Goal: Communication & Community: Participate in discussion

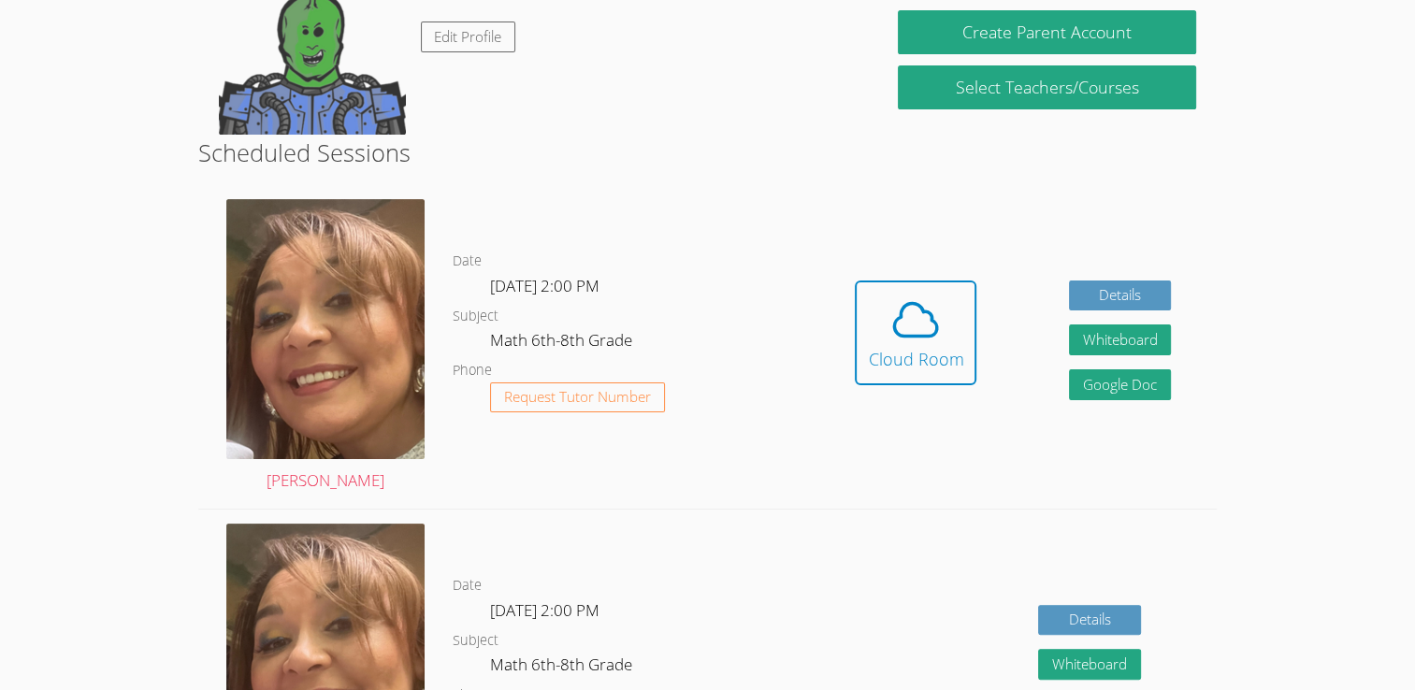
scroll to position [325, 0]
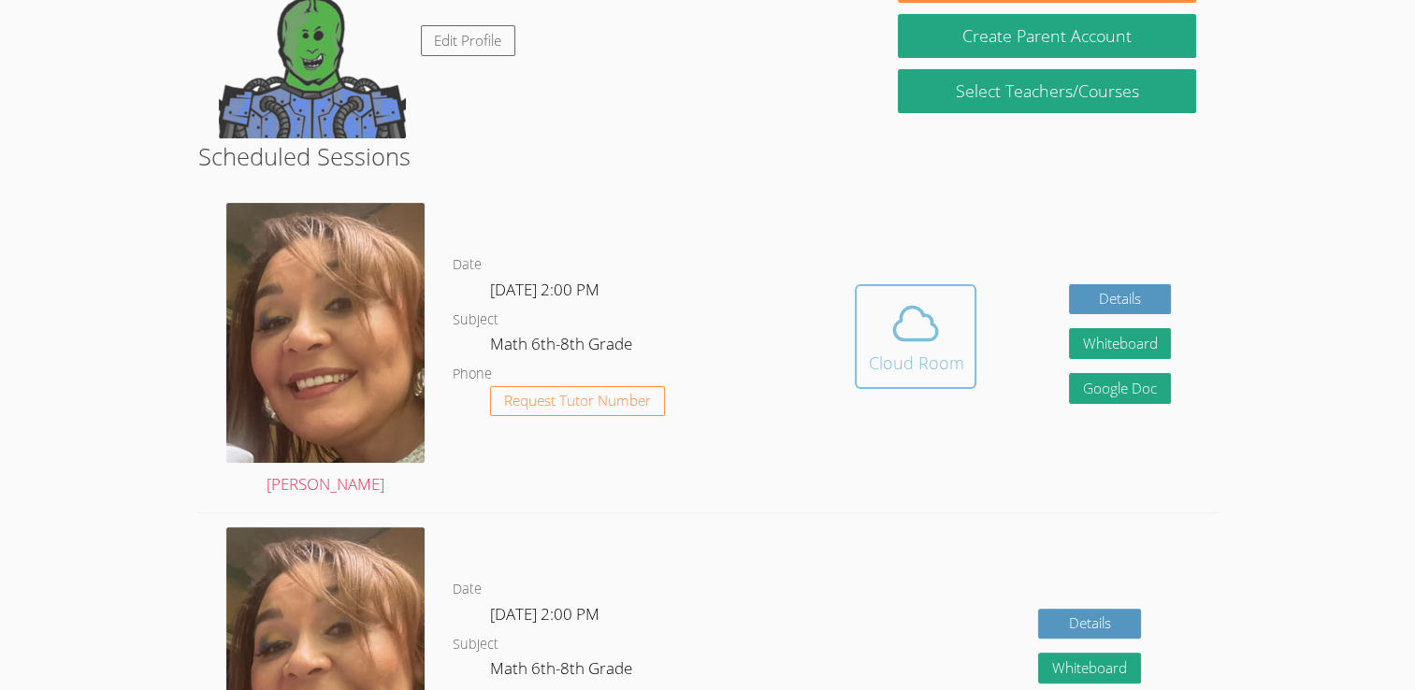
click at [928, 353] on div "Cloud Room" at bounding box center [915, 363] width 95 height 26
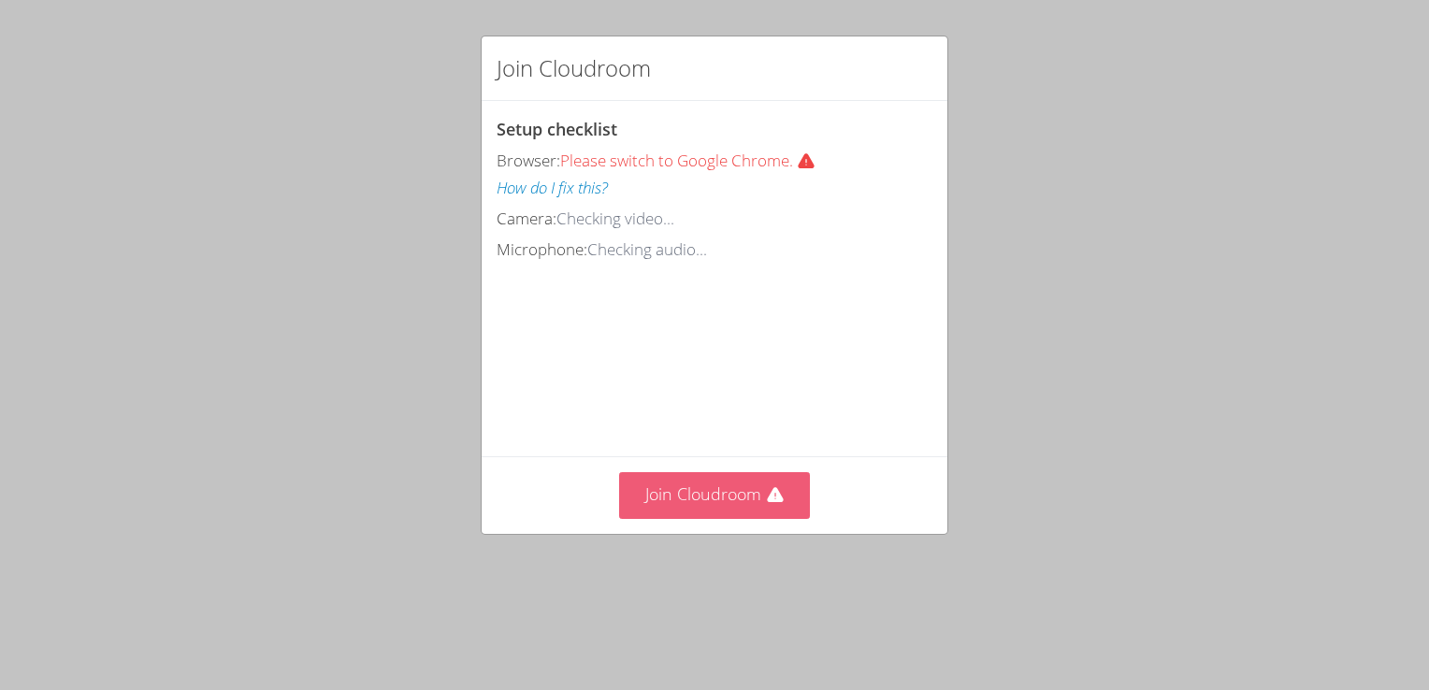
click at [703, 518] on button "Join Cloudroom" at bounding box center [715, 495] width 192 height 46
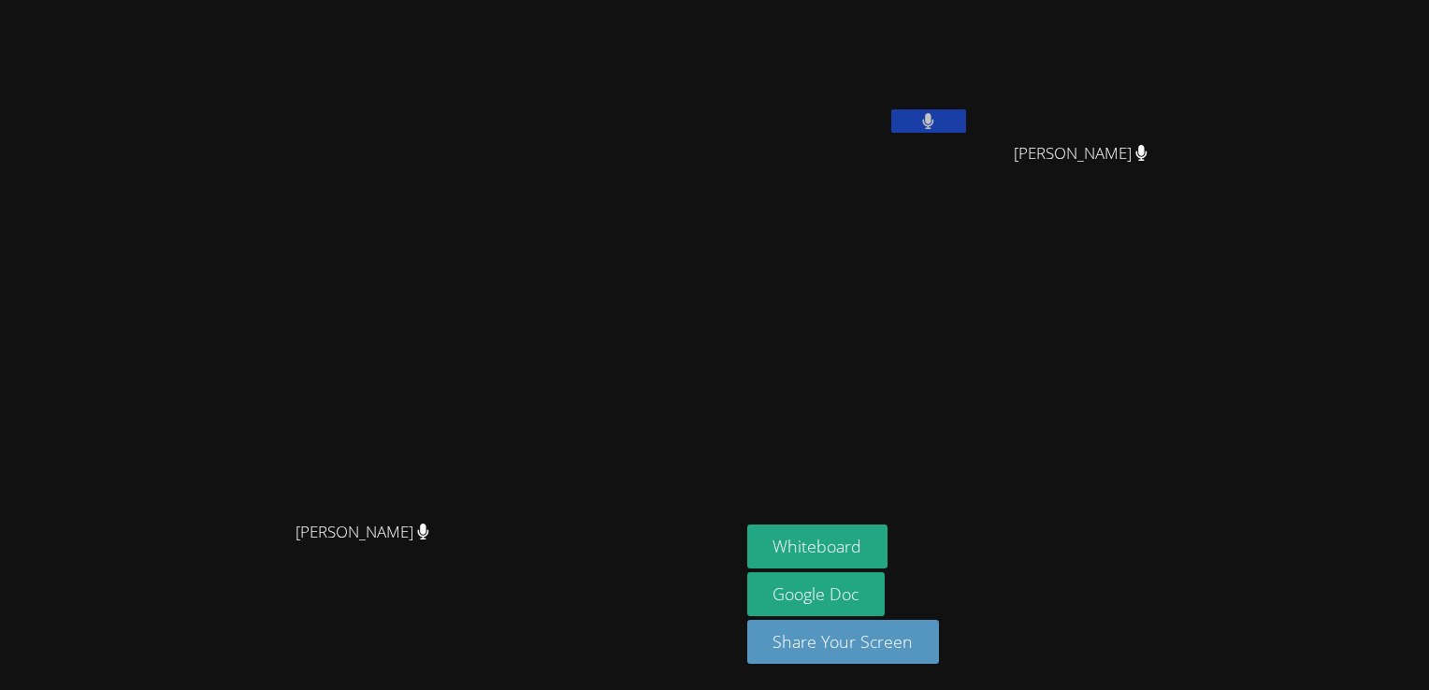
click at [970, 107] on video at bounding box center [858, 69] width 223 height 125
click at [966, 118] on button at bounding box center [928, 120] width 75 height 23
click at [761, 539] on button "Whiteboard" at bounding box center [817, 547] width 141 height 44
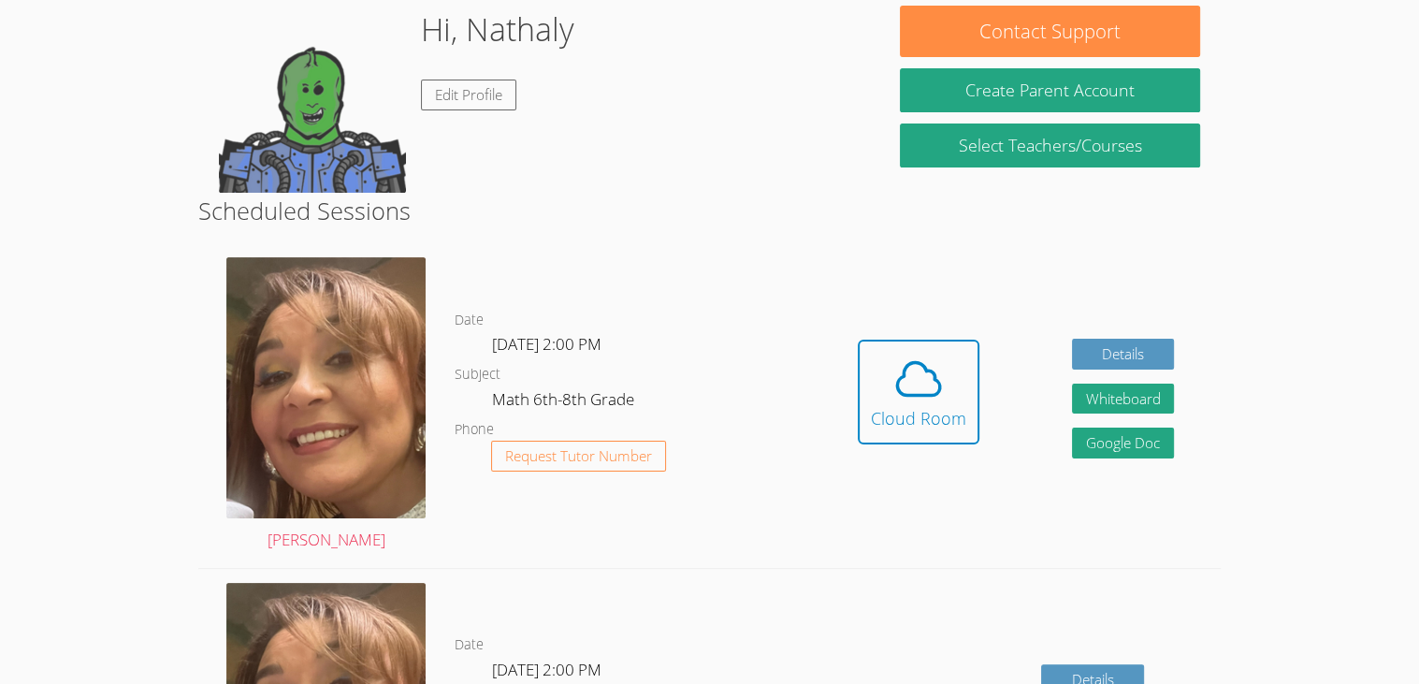
scroll to position [275, 0]
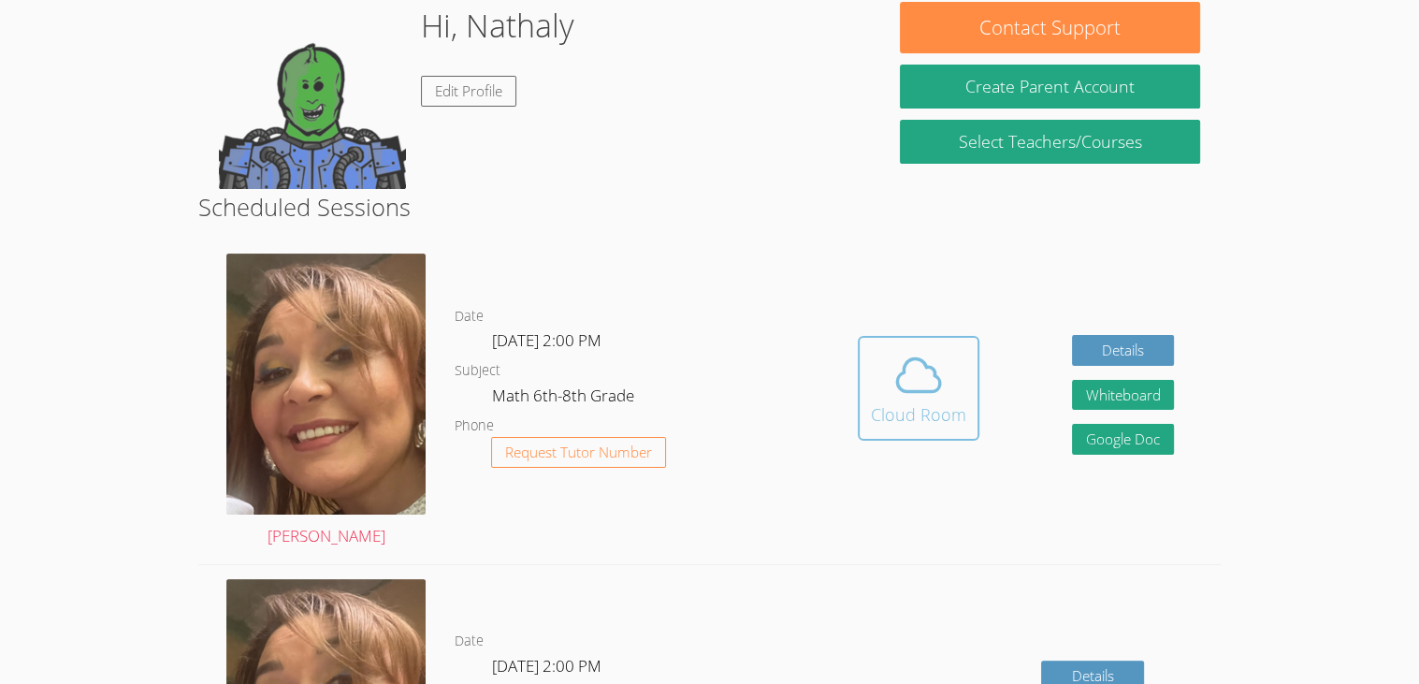
click at [929, 374] on icon at bounding box center [918, 375] width 52 height 52
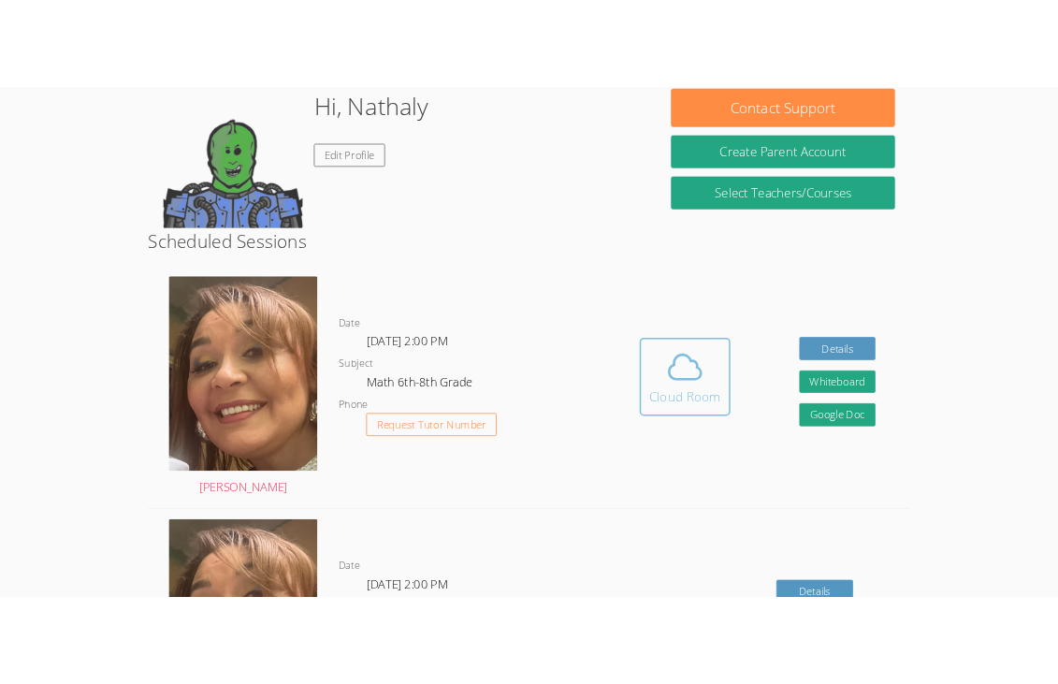
scroll to position [301, 0]
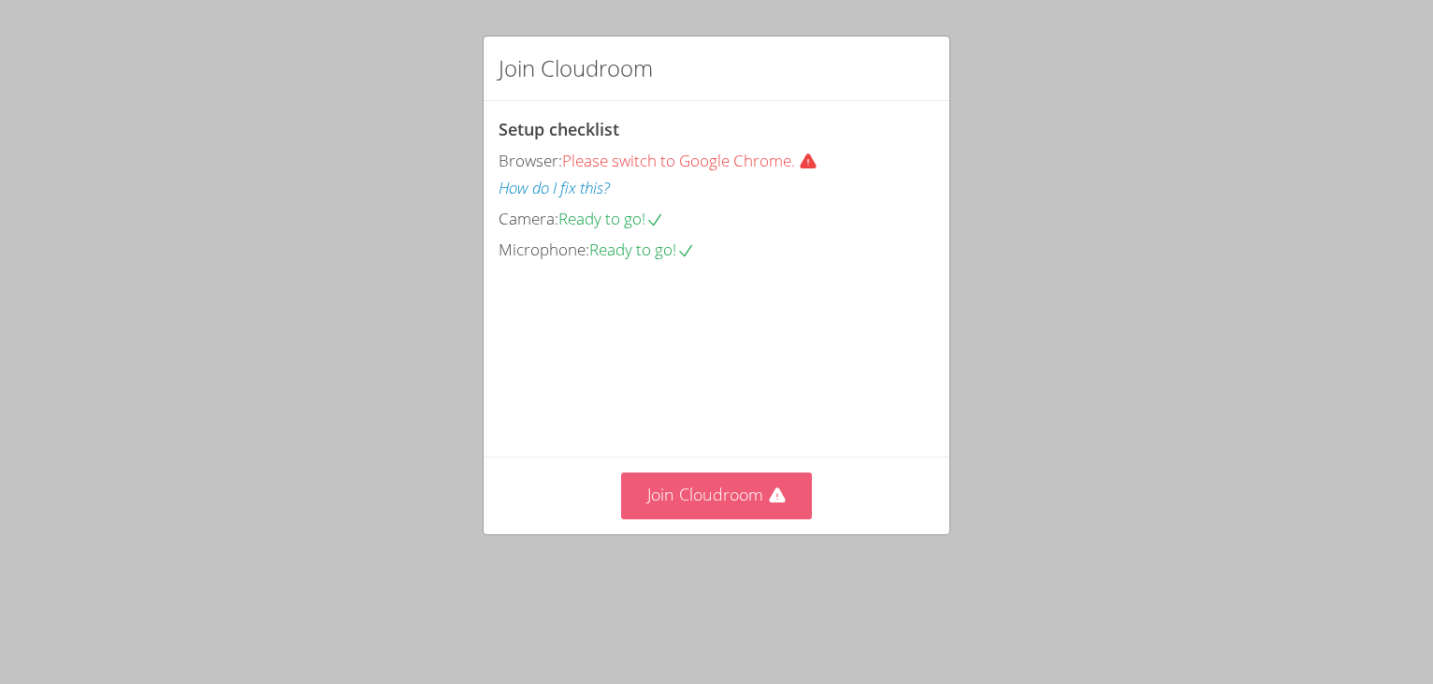
click at [724, 518] on button "Join Cloudroom" at bounding box center [717, 495] width 192 height 46
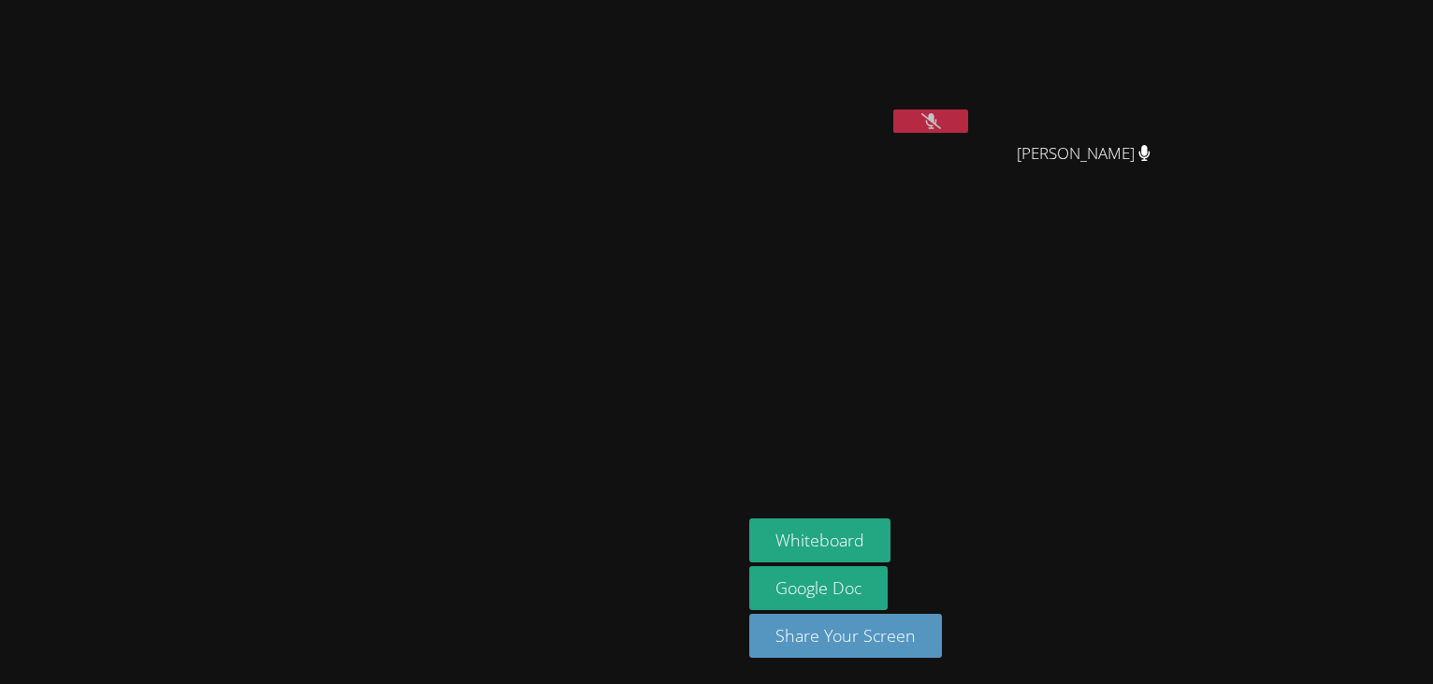
click at [921, 113] on icon at bounding box center [931, 121] width 20 height 16
click at [749, 533] on button "Whiteboard" at bounding box center [819, 540] width 141 height 44
click at [815, 104] on video at bounding box center [860, 69] width 223 height 125
click at [893, 114] on button at bounding box center [930, 120] width 75 height 23
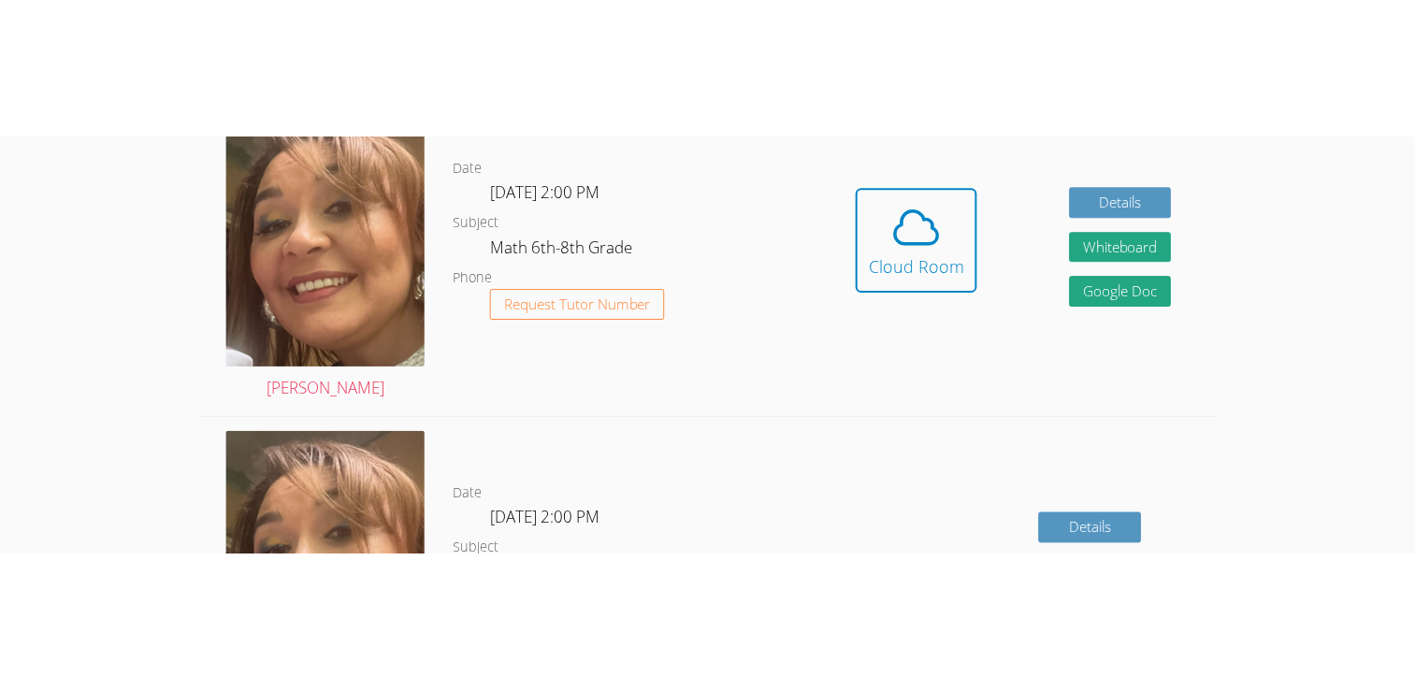
scroll to position [560, 0]
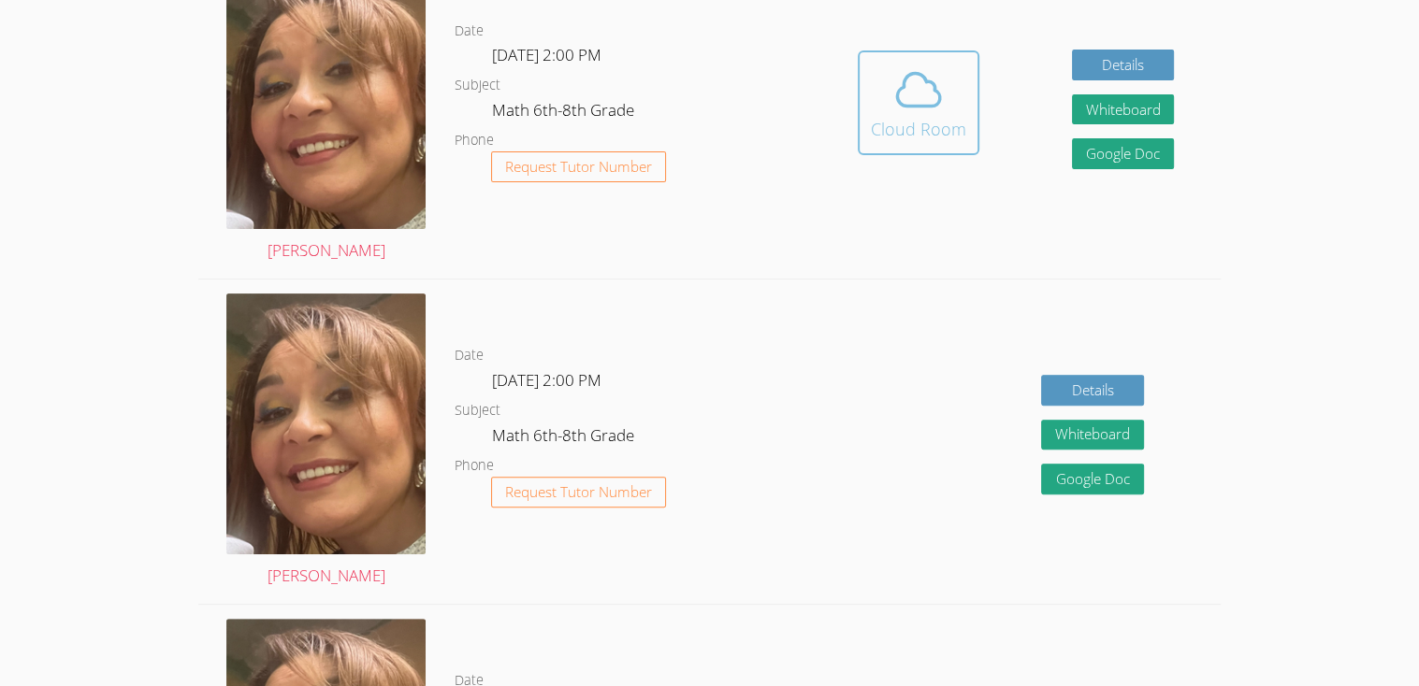
click at [906, 142] on button "Cloud Room" at bounding box center [918, 102] width 122 height 105
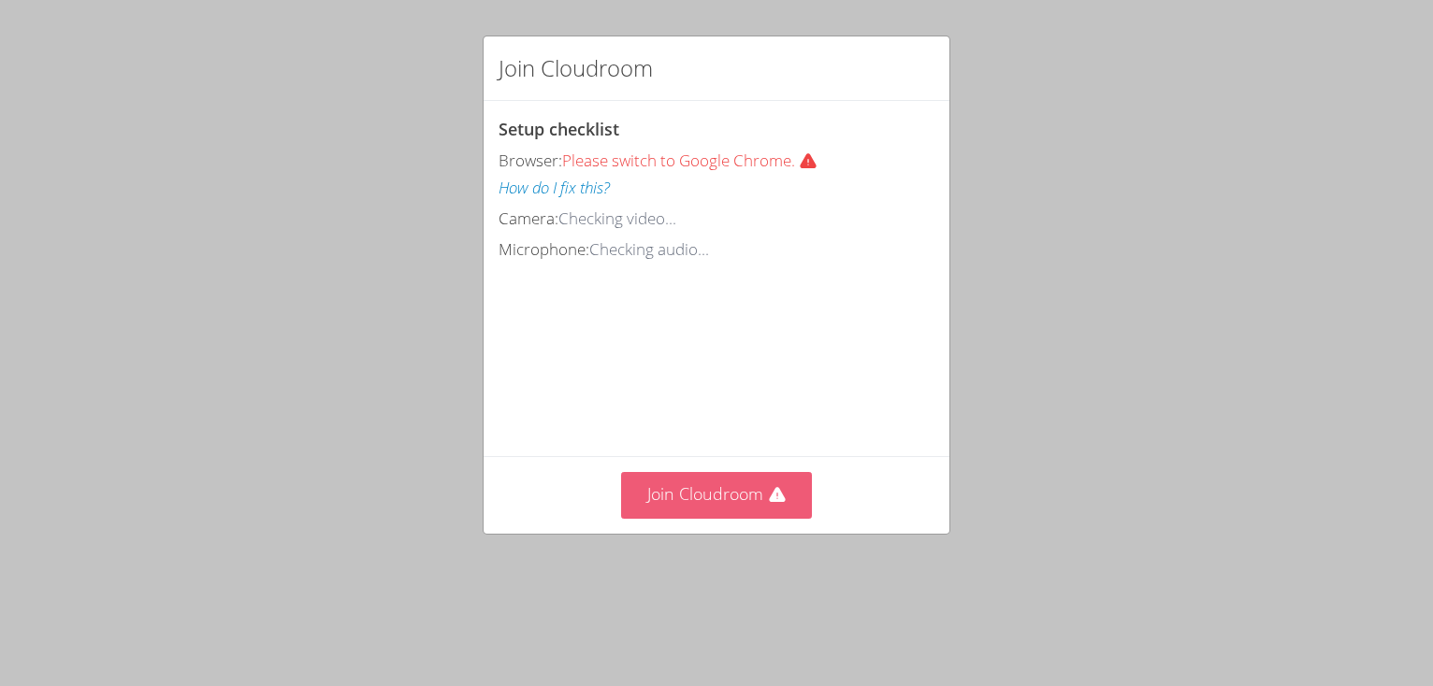
click at [729, 518] on button "Join Cloudroom" at bounding box center [717, 495] width 192 height 46
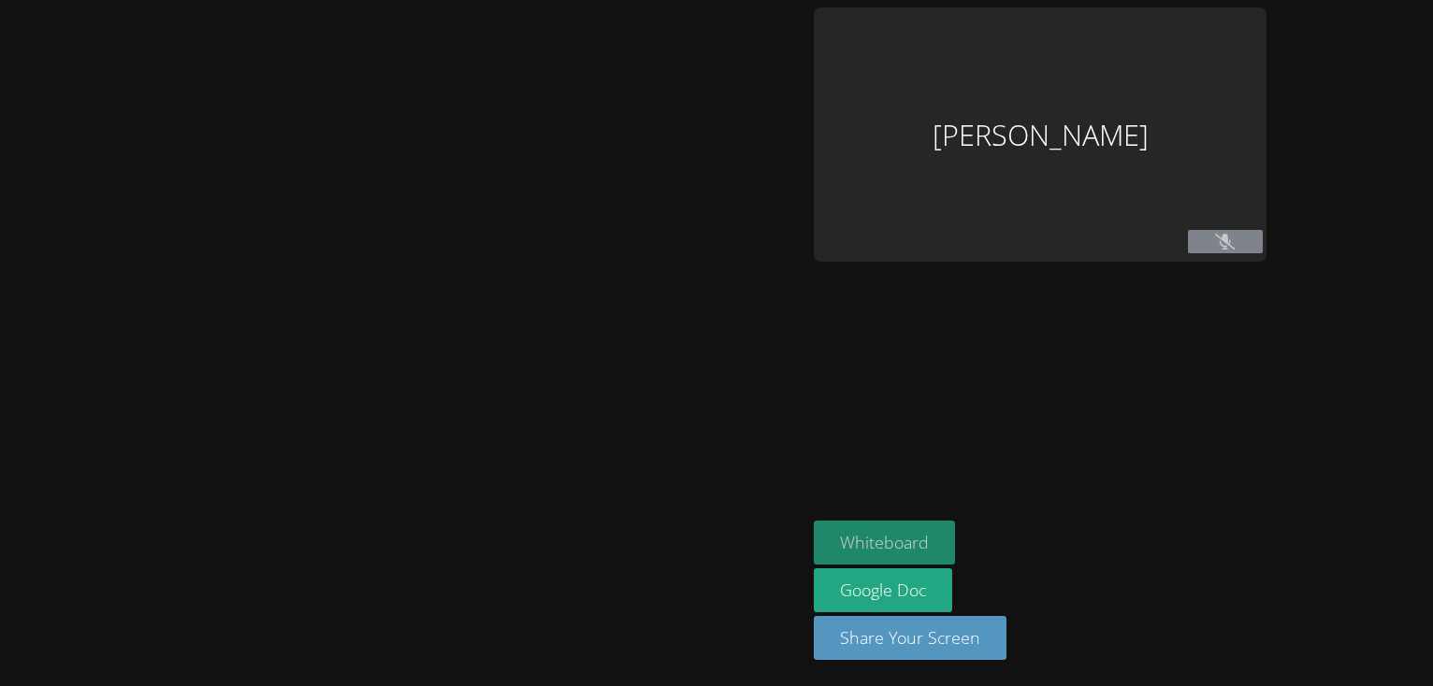
click at [814, 530] on button "Whiteboard" at bounding box center [884, 543] width 141 height 44
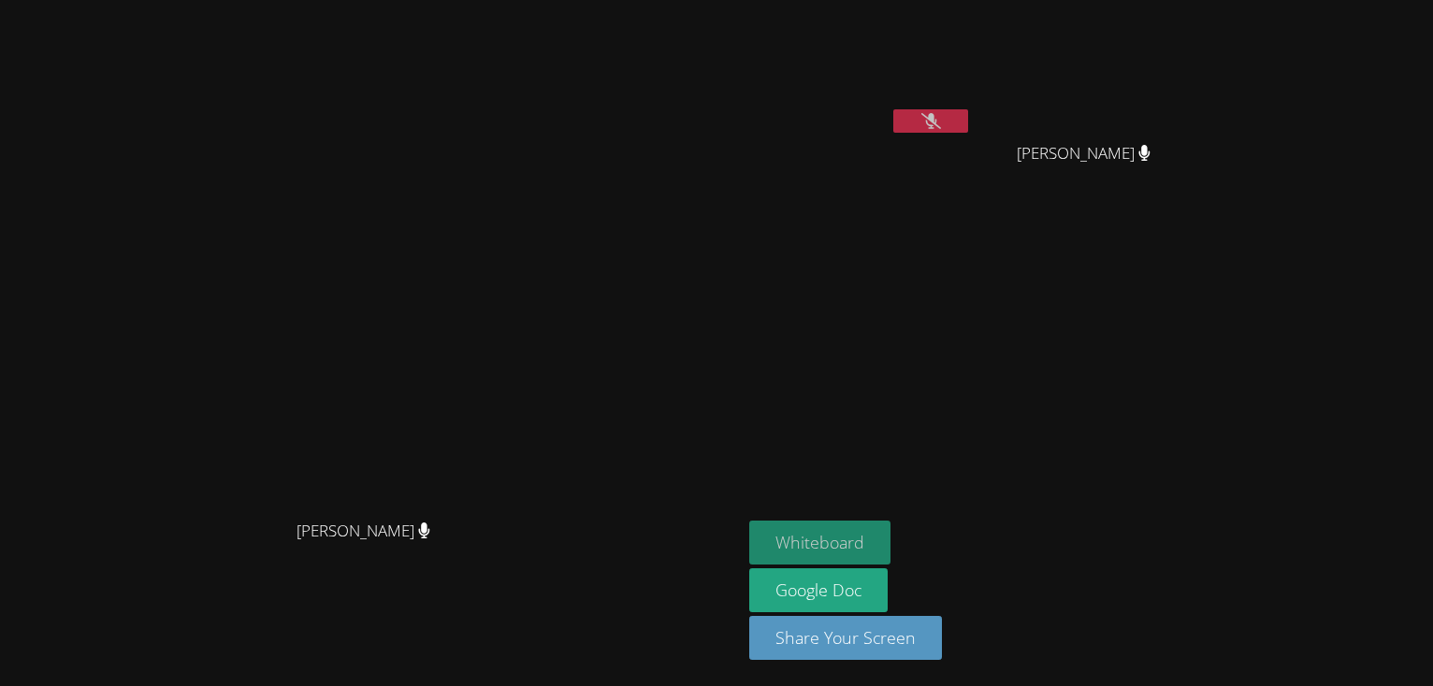
click at [1209, 269] on aside "[PERSON_NAME] [PERSON_NAME] [PERSON_NAME] Whiteboard Google Doc Share Your Scre…" at bounding box center [976, 343] width 468 height 686
click at [890, 524] on button "Whiteboard" at bounding box center [819, 543] width 141 height 44
click at [1202, 11] on video at bounding box center [1090, 69] width 223 height 125
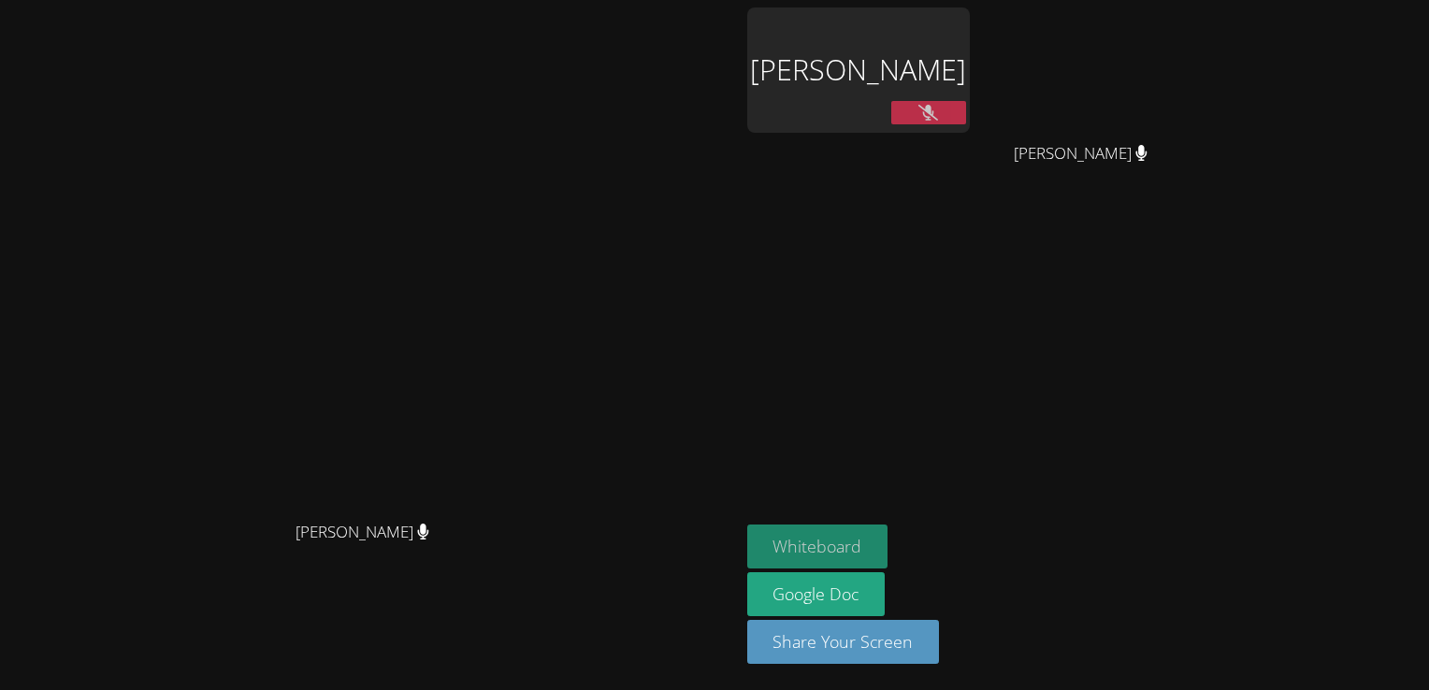
click at [888, 534] on button "Whiteboard" at bounding box center [817, 547] width 141 height 44
click at [970, 87] on div "[PERSON_NAME]" at bounding box center [858, 69] width 223 height 125
click at [970, 50] on div "[PERSON_NAME]" at bounding box center [858, 69] width 223 height 125
click at [970, 58] on div "[PERSON_NAME]" at bounding box center [858, 69] width 223 height 125
click at [970, 83] on div "[PERSON_NAME]" at bounding box center [858, 69] width 223 height 125
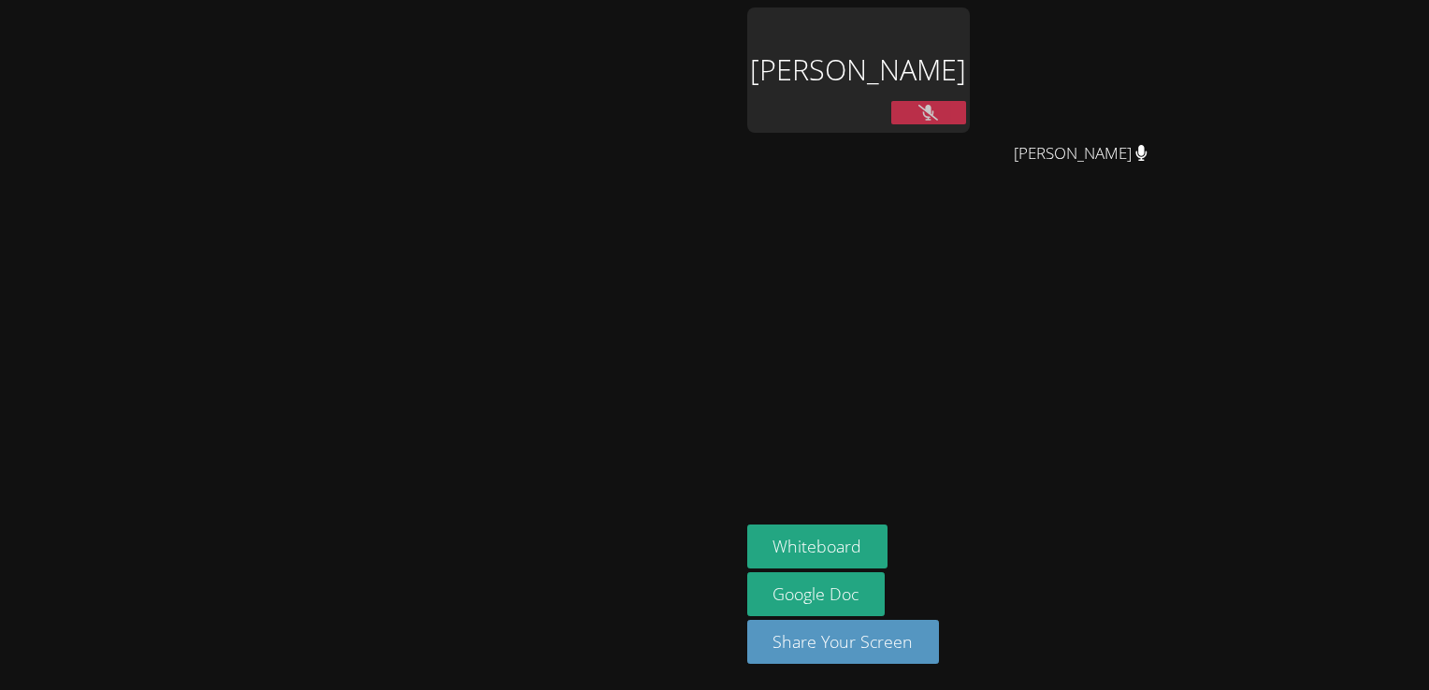
click at [970, 83] on div "[PERSON_NAME]" at bounding box center [858, 69] width 223 height 125
drag, startPoint x: 1060, startPoint y: 83, endPoint x: 1006, endPoint y: 236, distance: 161.8
click at [1006, 236] on aside "[PERSON_NAME] [PERSON_NAME] [PERSON_NAME] Whiteboard Google Doc Share Your Scre…" at bounding box center [974, 345] width 468 height 690
click at [970, 88] on div "[PERSON_NAME]" at bounding box center [858, 69] width 223 height 125
click at [966, 103] on button at bounding box center [928, 112] width 75 height 23
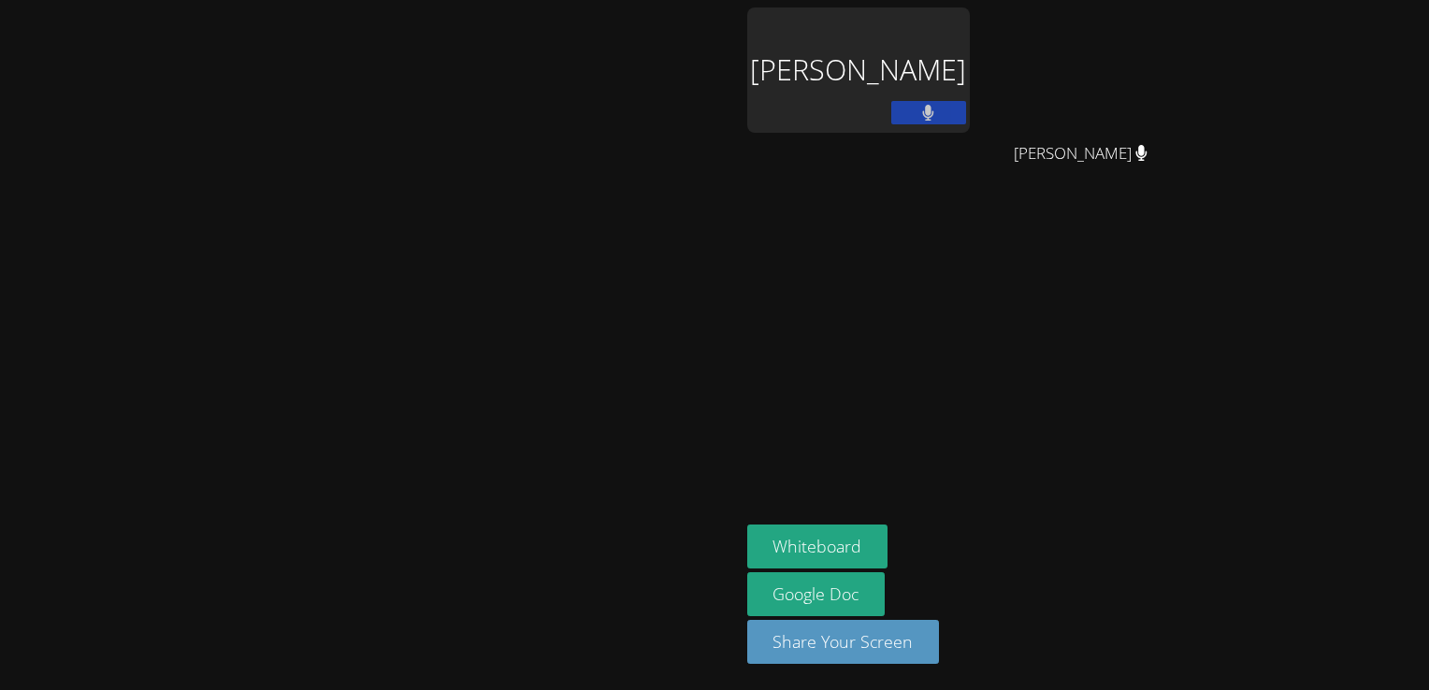
click at [970, 34] on div "[PERSON_NAME]" at bounding box center [858, 69] width 223 height 125
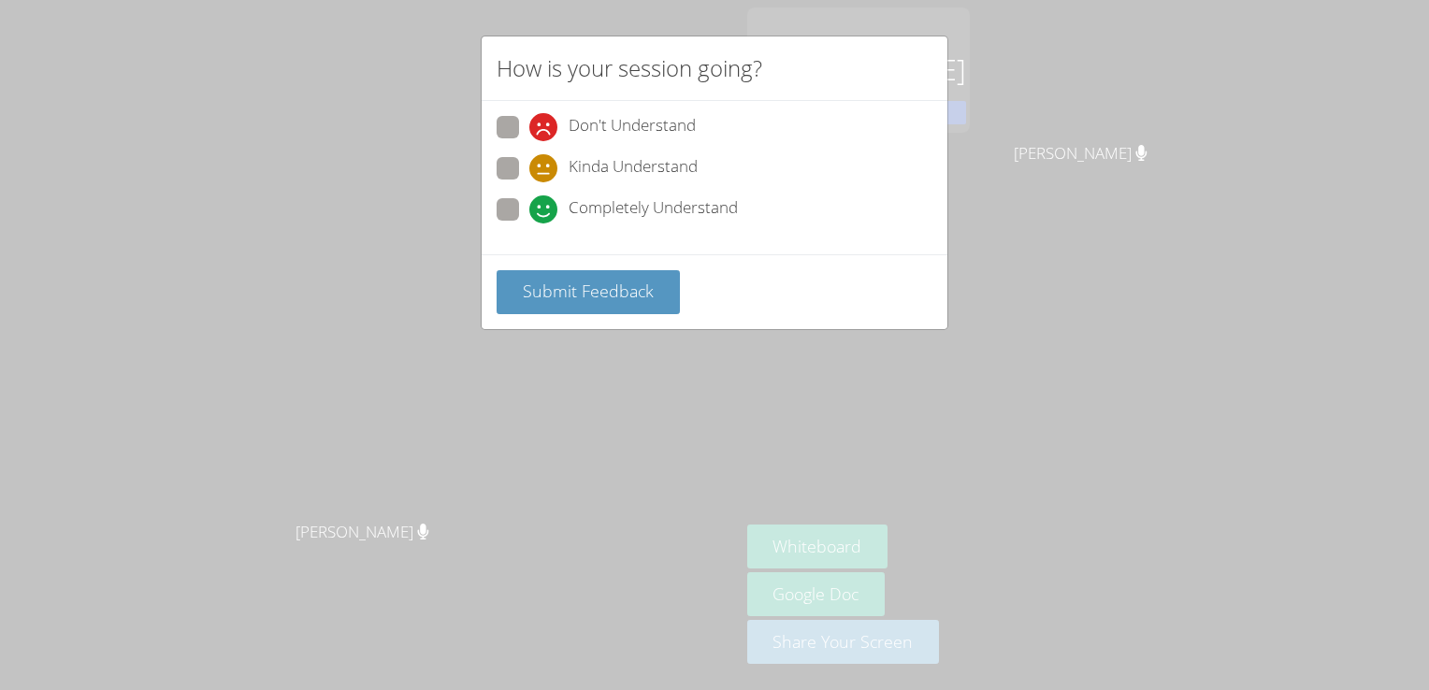
click at [678, 180] on span "Kinda Understand" at bounding box center [633, 168] width 129 height 28
click at [545, 173] on input "Kinda Understand" at bounding box center [537, 165] width 16 height 16
radio input "true"
click at [587, 211] on span "Completely Understand" at bounding box center [653, 209] width 169 height 28
click at [545, 211] on input "Completely Understand" at bounding box center [537, 206] width 16 height 16
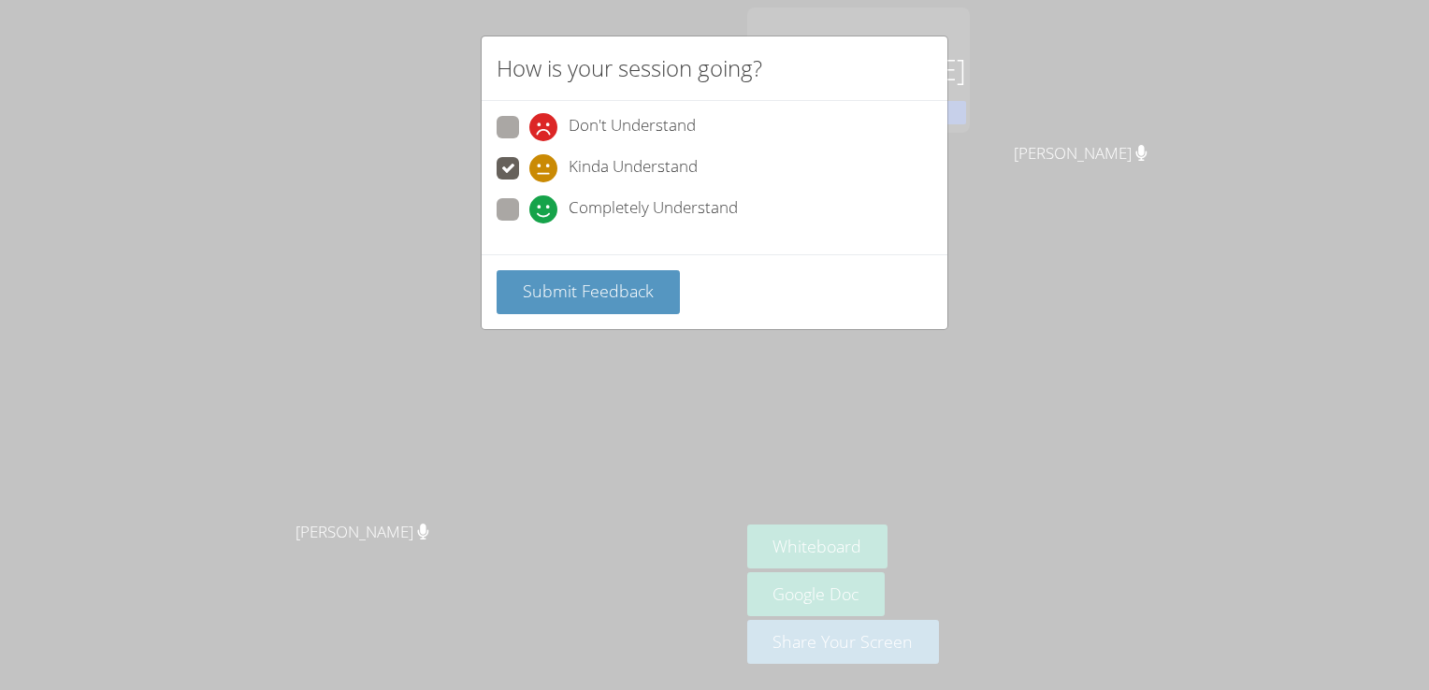
radio input "true"
drag, startPoint x: 578, startPoint y: 298, endPoint x: 586, endPoint y: 305, distance: 10.7
click at [586, 305] on button "Submit Feedback" at bounding box center [588, 292] width 183 height 44
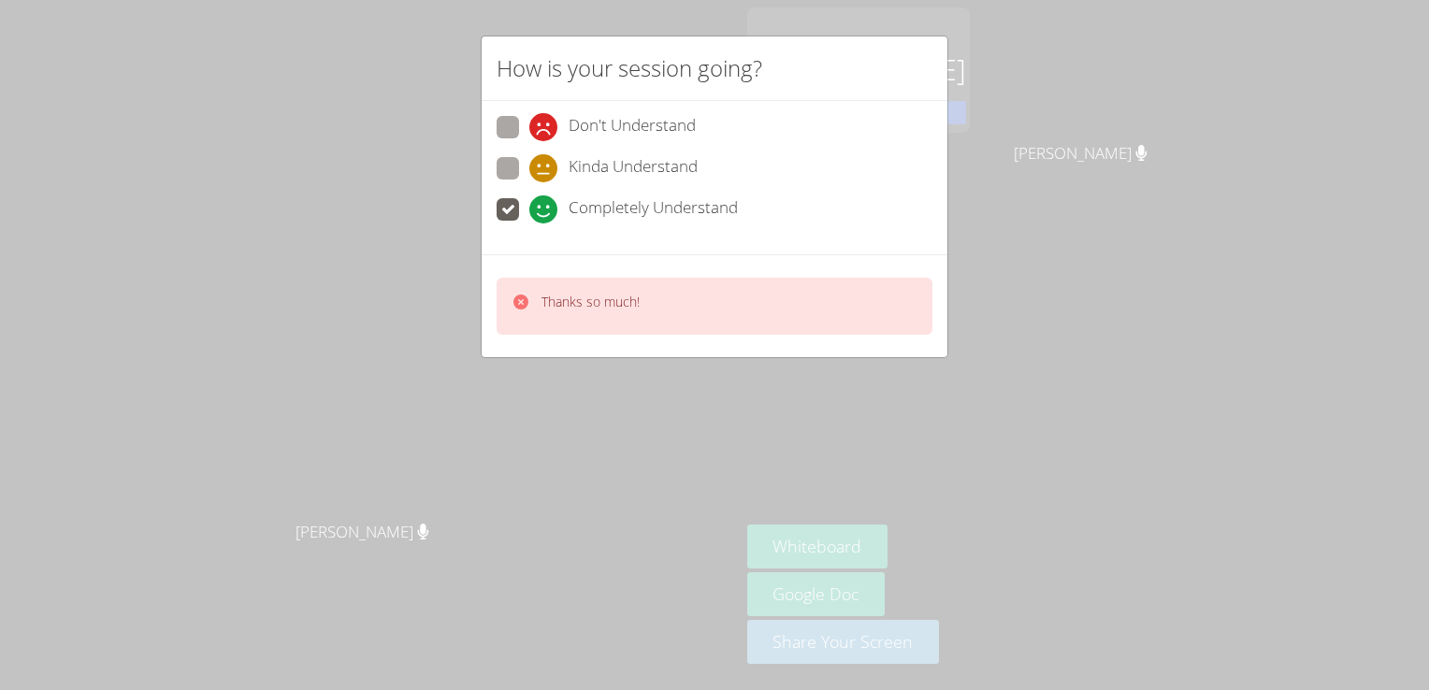
click at [485, 277] on div "Thanks so much!" at bounding box center [715, 305] width 466 height 103
